Goal: Task Accomplishment & Management: Use online tool/utility

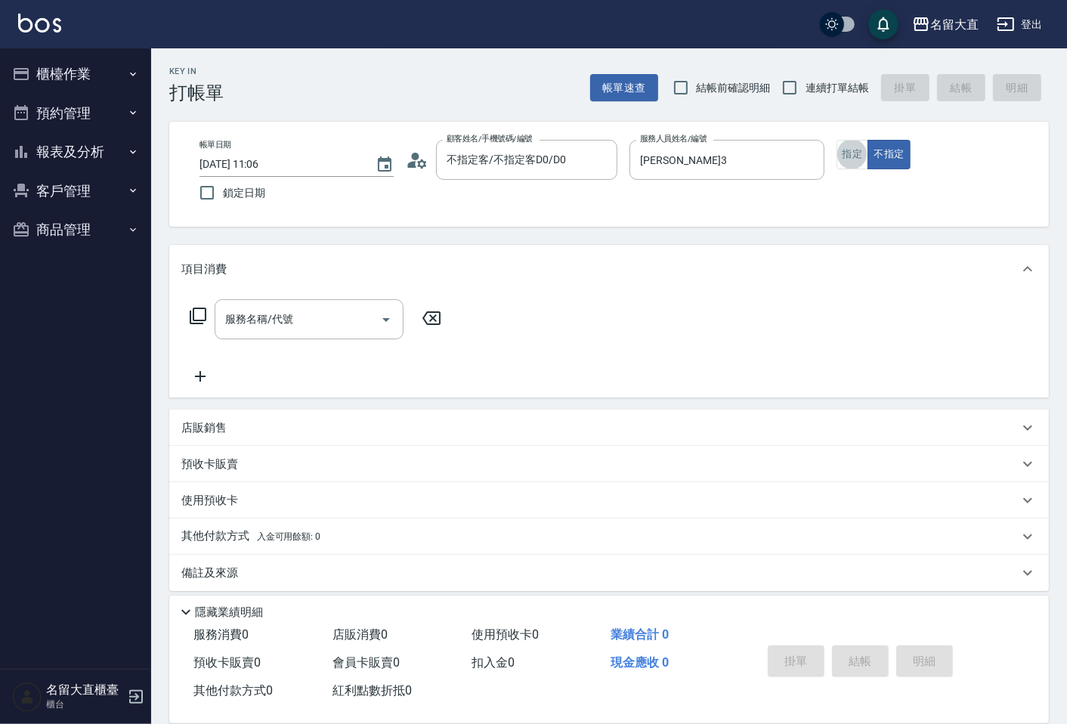
type button "true"
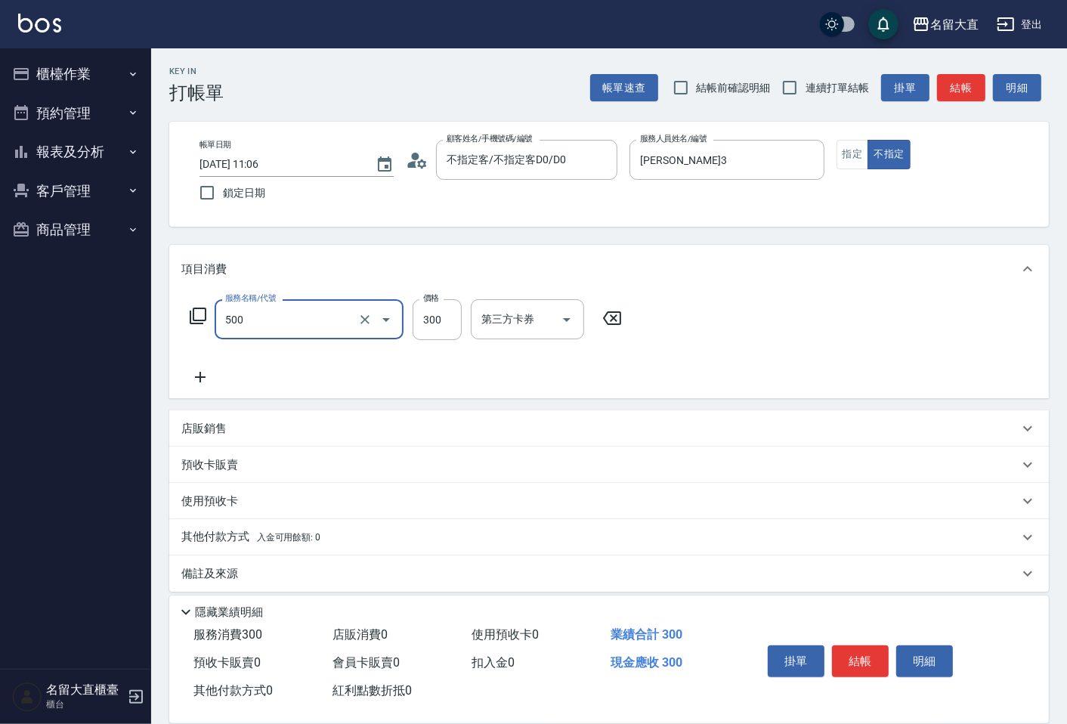
type input "洗髮(500)"
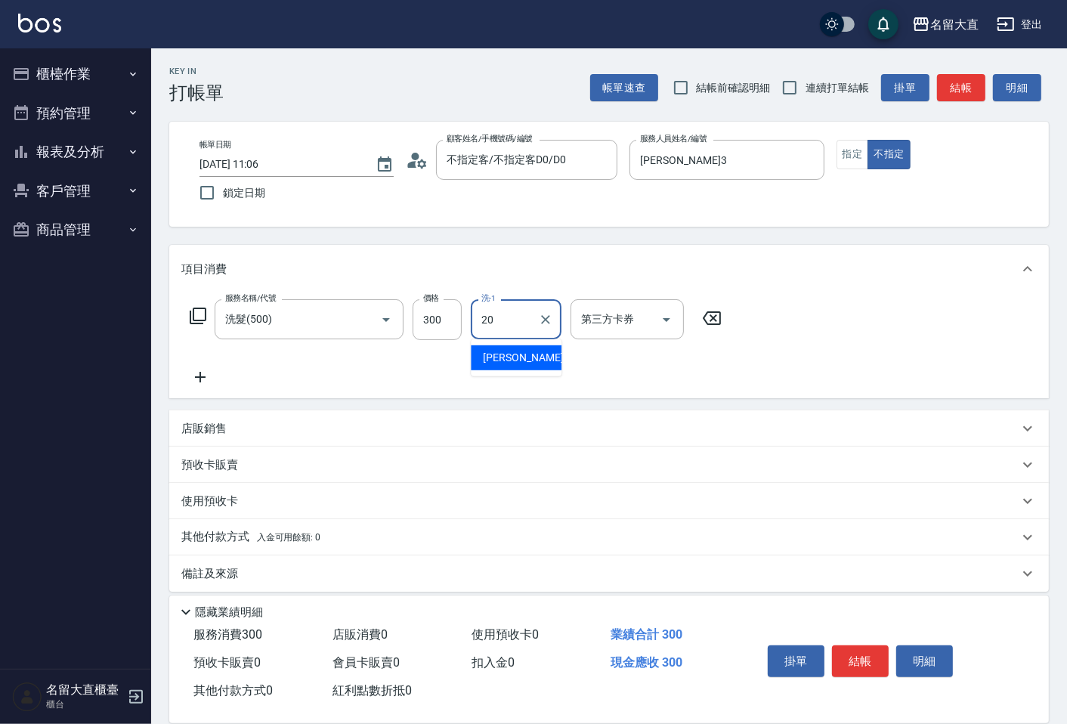
type input "詩雅-20"
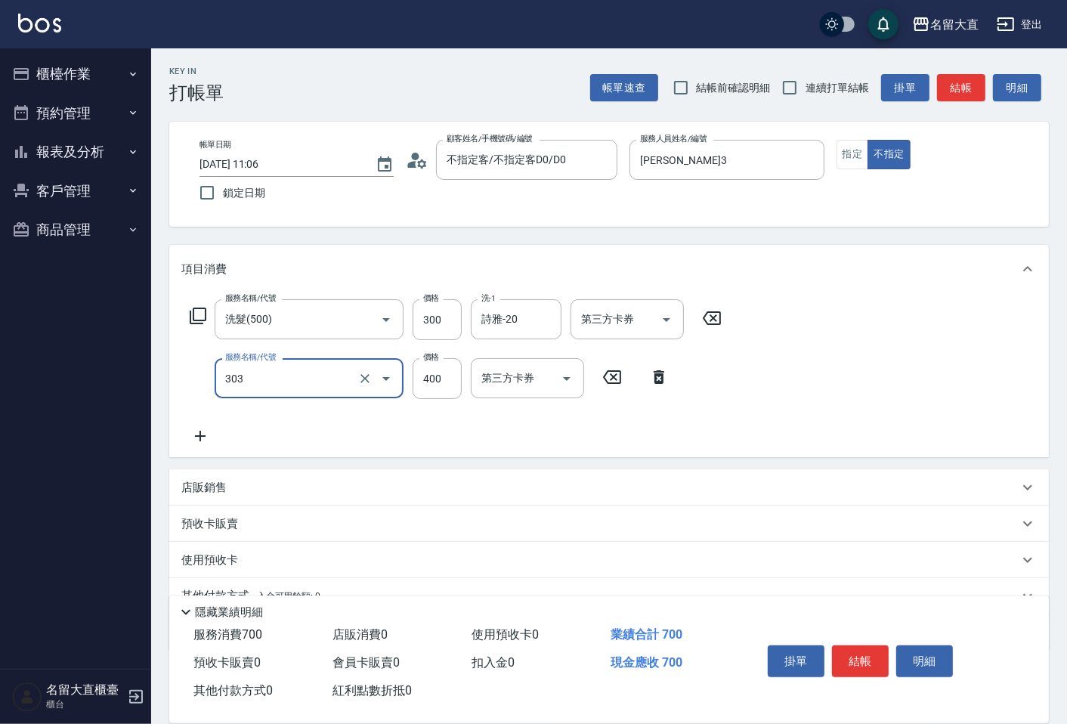
type input "剪髮(C級)(303)"
type input "350"
drag, startPoint x: 0, startPoint y: 0, endPoint x: 865, endPoint y: 661, distance: 1088.6
click at [865, 661] on button "結帳" at bounding box center [860, 661] width 57 height 32
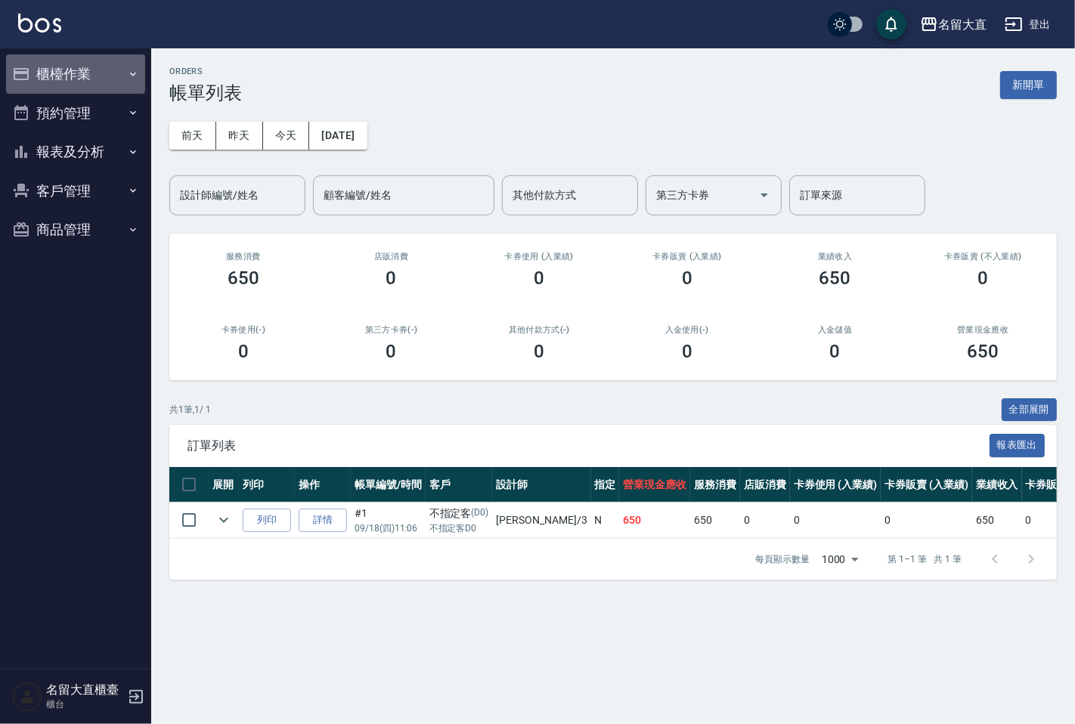
click at [67, 79] on button "櫃檯作業" at bounding box center [75, 73] width 139 height 39
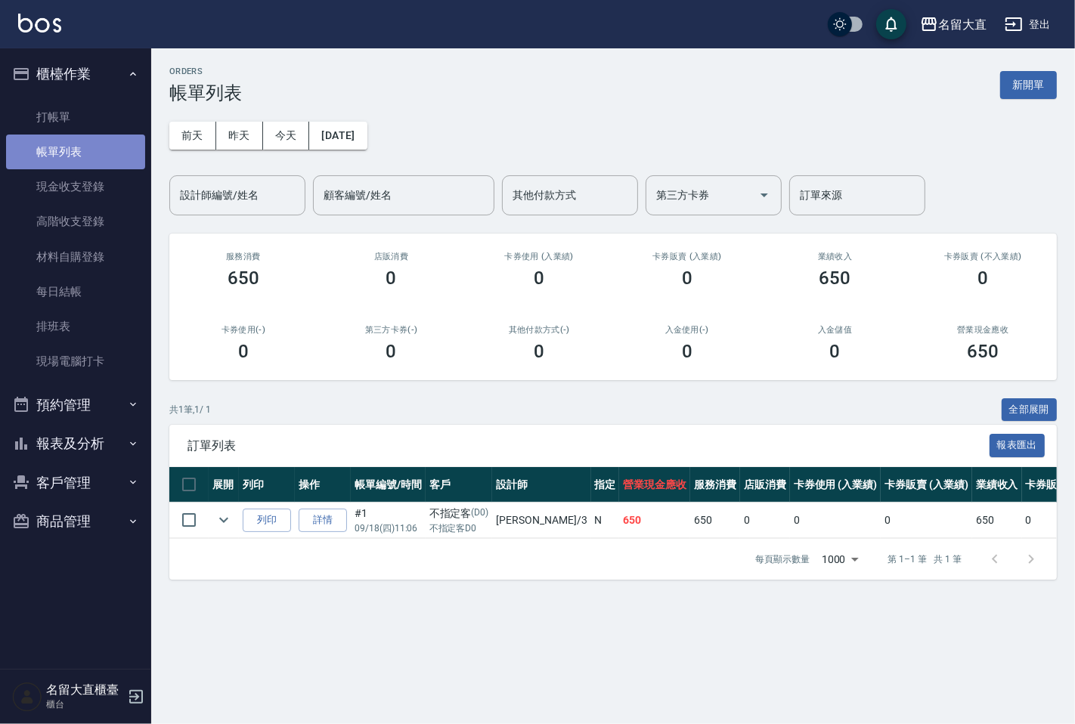
click at [74, 157] on link "帳單列表" at bounding box center [75, 152] width 139 height 35
click at [67, 450] on button "報表及分析" at bounding box center [75, 443] width 139 height 39
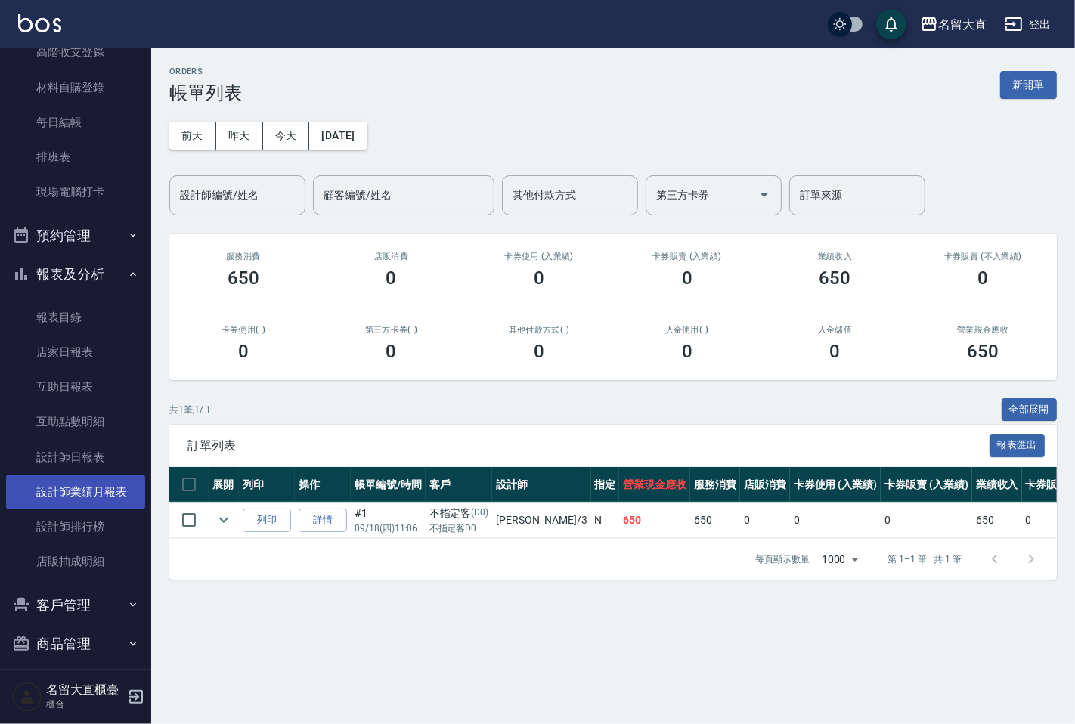
scroll to position [180, 0]
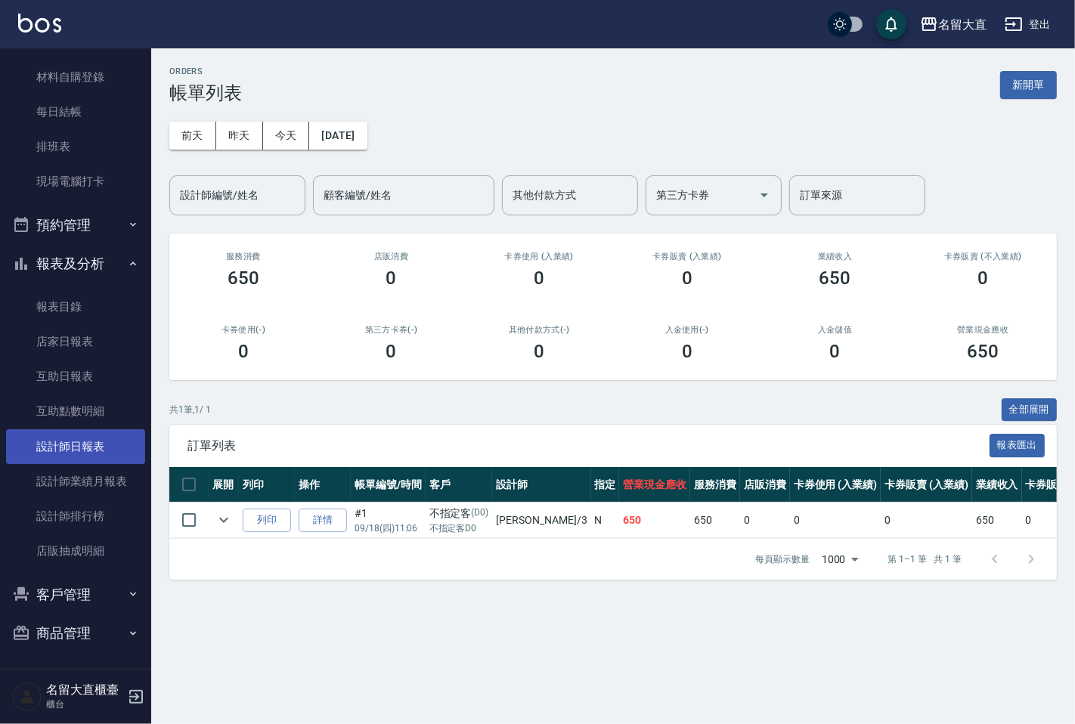
click at [74, 431] on link "設計師日報表" at bounding box center [75, 446] width 139 height 35
